Goal: Information Seeking & Learning: Learn about a topic

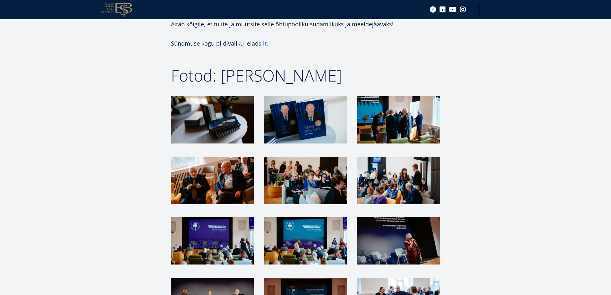
scroll to position [834, 0]
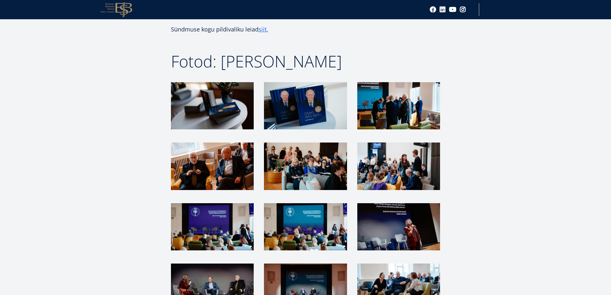
click at [383, 264] on img at bounding box center [399, 287] width 83 height 47
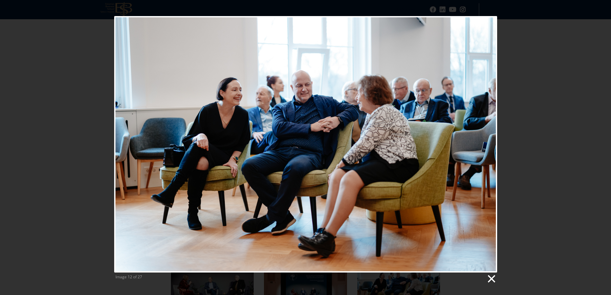
click at [492, 278] on link at bounding box center [492, 279] width 10 height 10
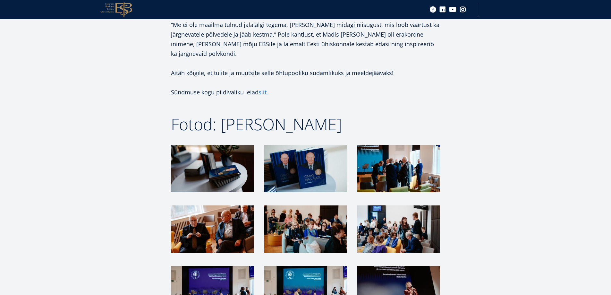
scroll to position [770, 0]
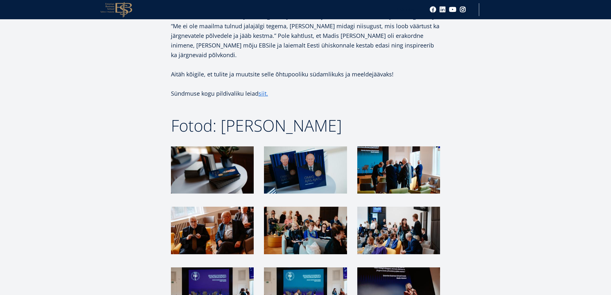
click at [301, 207] on img at bounding box center [305, 230] width 83 height 47
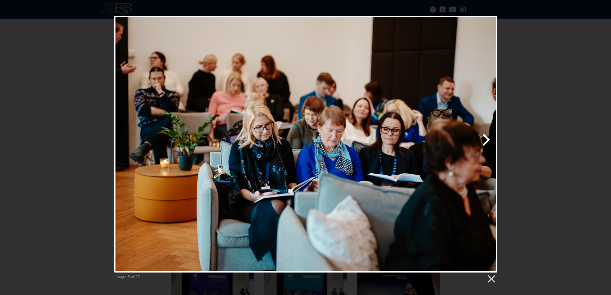
click at [488, 139] on link "Next image" at bounding box center [374, 144] width 245 height 256
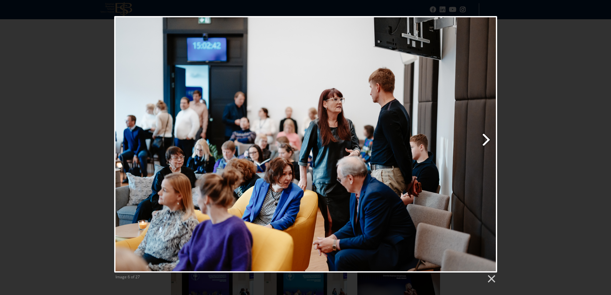
click at [488, 139] on link "Next image" at bounding box center [374, 144] width 245 height 256
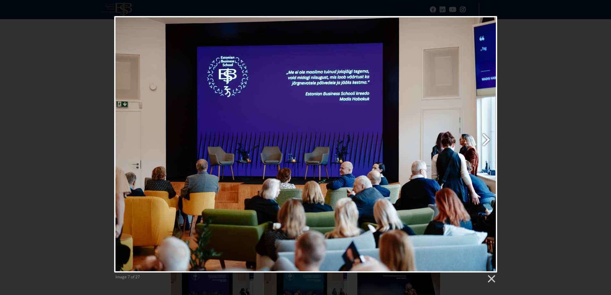
click at [488, 139] on link "Next image" at bounding box center [374, 144] width 245 height 256
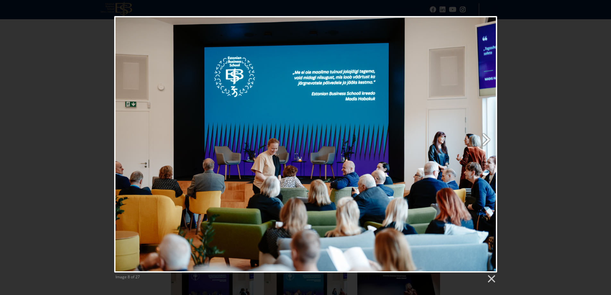
click at [488, 139] on link "Next image" at bounding box center [374, 144] width 245 height 256
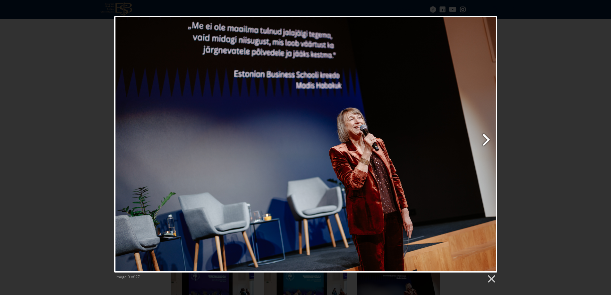
click at [488, 139] on link "Next image" at bounding box center [374, 144] width 245 height 256
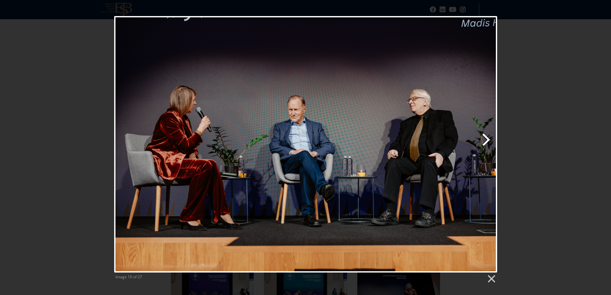
click at [488, 139] on link "Next image" at bounding box center [374, 144] width 245 height 256
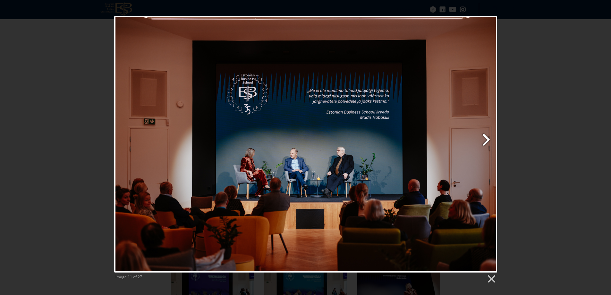
click at [488, 139] on link "Next image" at bounding box center [374, 144] width 245 height 256
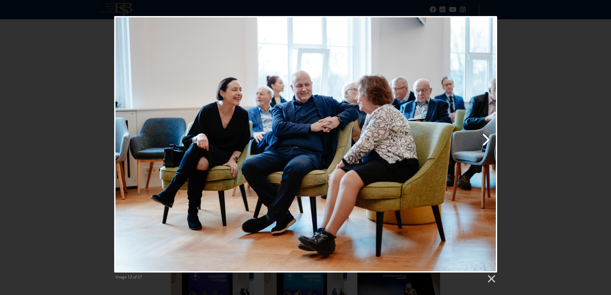
click at [488, 139] on link "Next image" at bounding box center [374, 144] width 245 height 256
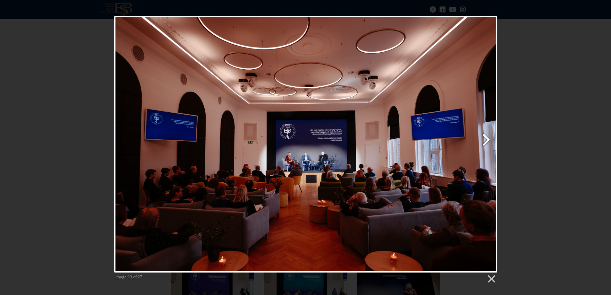
click at [488, 139] on link "Next image" at bounding box center [374, 144] width 245 height 256
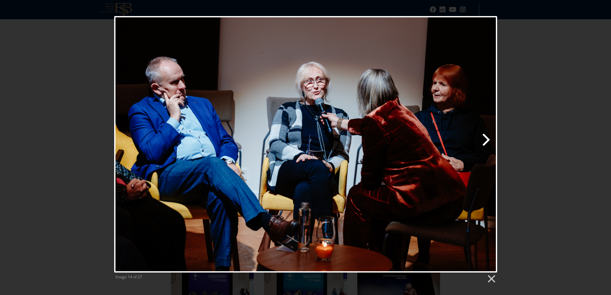
click at [488, 139] on link "Next image" at bounding box center [374, 144] width 245 height 256
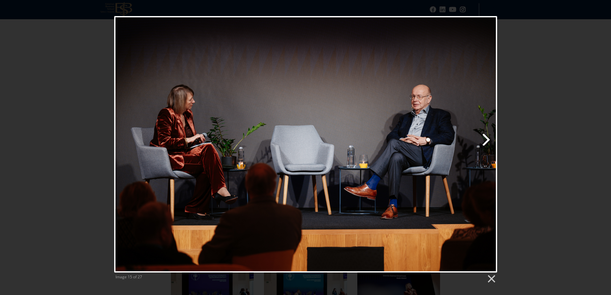
click at [488, 139] on link "Next image" at bounding box center [374, 144] width 245 height 256
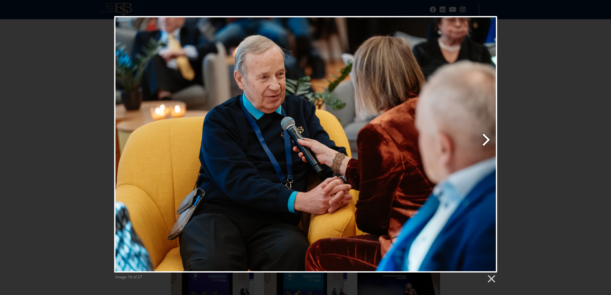
click at [488, 139] on link "Next image" at bounding box center [374, 144] width 245 height 256
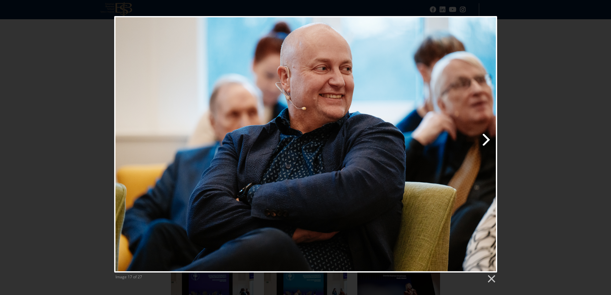
click at [488, 139] on link "Next image" at bounding box center [374, 144] width 245 height 256
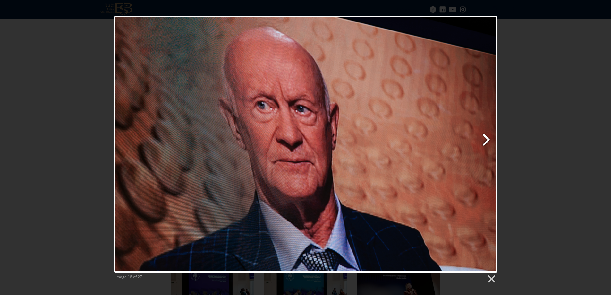
click at [488, 139] on link "Next image" at bounding box center [374, 144] width 245 height 256
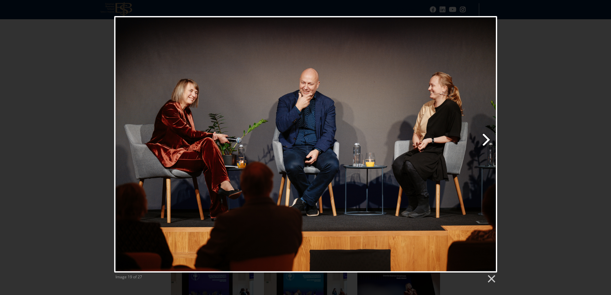
click at [488, 139] on link "Next image" at bounding box center [374, 144] width 245 height 256
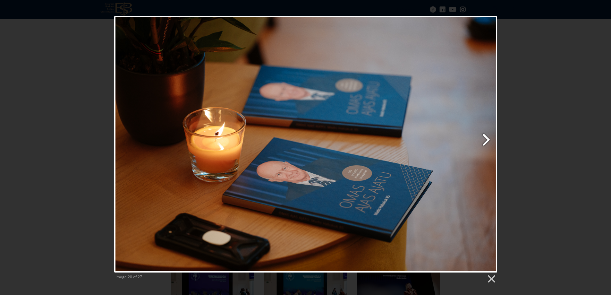
click at [488, 139] on link "Next image" at bounding box center [374, 144] width 245 height 256
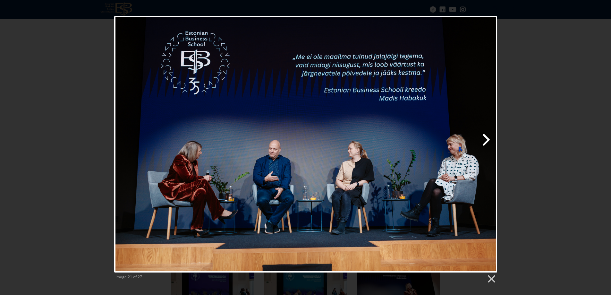
click at [488, 139] on link "Next image" at bounding box center [374, 144] width 245 height 256
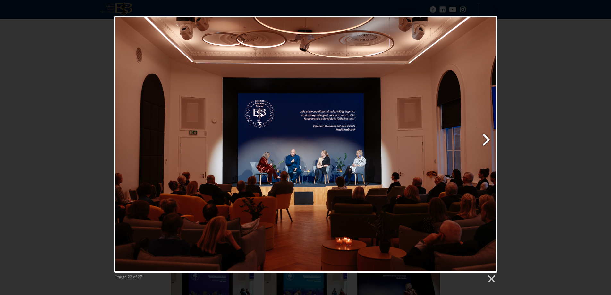
click at [488, 139] on link "Next image" at bounding box center [374, 144] width 245 height 256
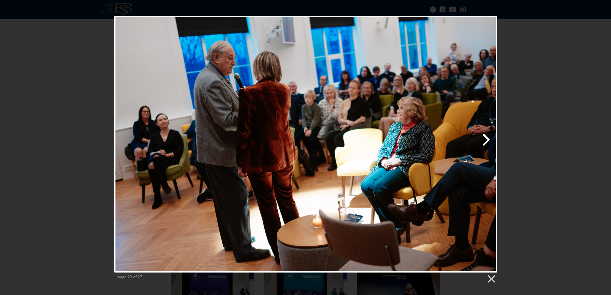
click at [488, 139] on link "Next image" at bounding box center [374, 144] width 245 height 256
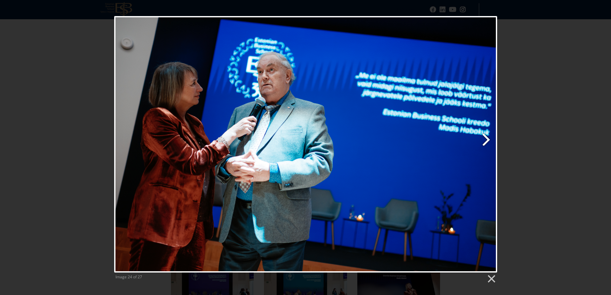
click at [488, 139] on link "Next image" at bounding box center [374, 144] width 245 height 256
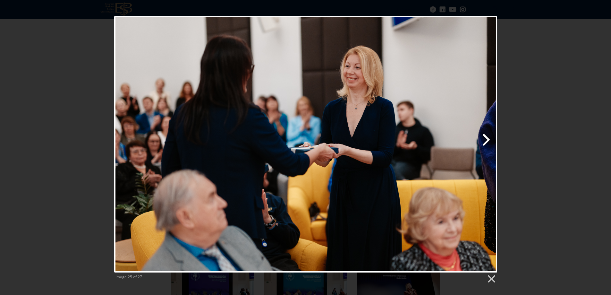
click at [488, 139] on link "Next image" at bounding box center [374, 144] width 245 height 256
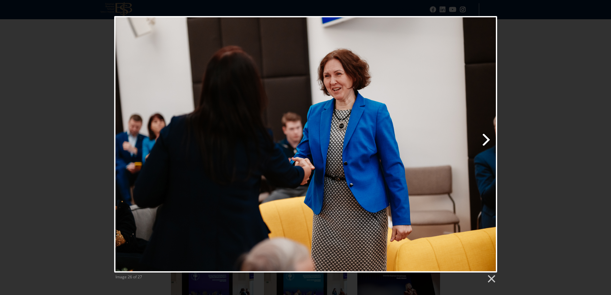
click at [488, 139] on link "Next image" at bounding box center [374, 144] width 245 height 256
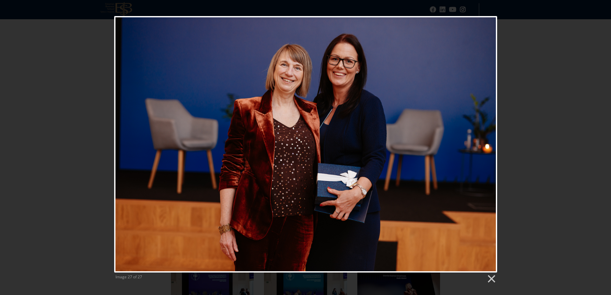
click at [488, 139] on div at bounding box center [305, 144] width 383 height 256
